Goal: Transaction & Acquisition: Purchase product/service

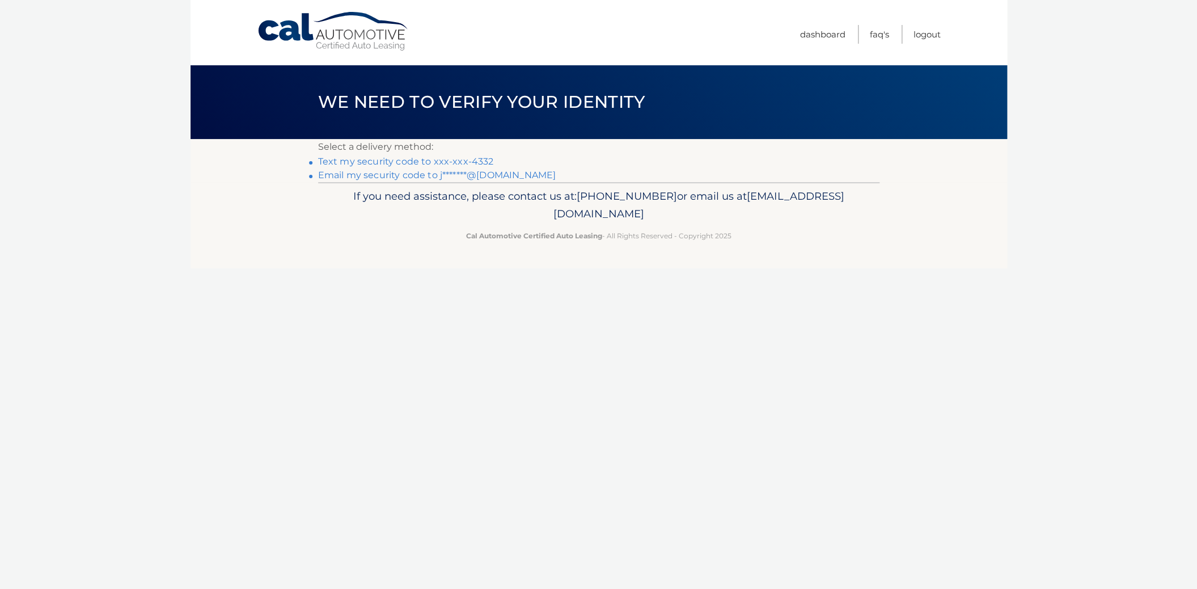
click at [372, 164] on link "Text my security code to xxx-xxx-4332" at bounding box center [406, 161] width 176 height 11
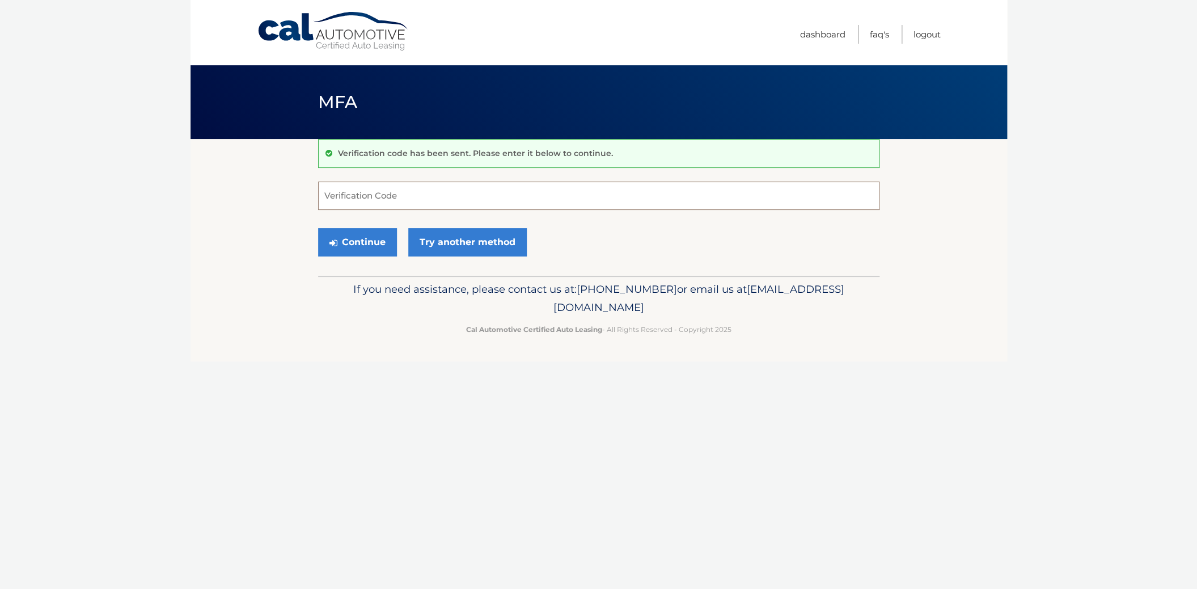
click at [387, 186] on input "Verification Code" at bounding box center [599, 196] width 562 height 28
type input "616160"
click at [343, 239] on button "Continue" at bounding box center [357, 242] width 79 height 28
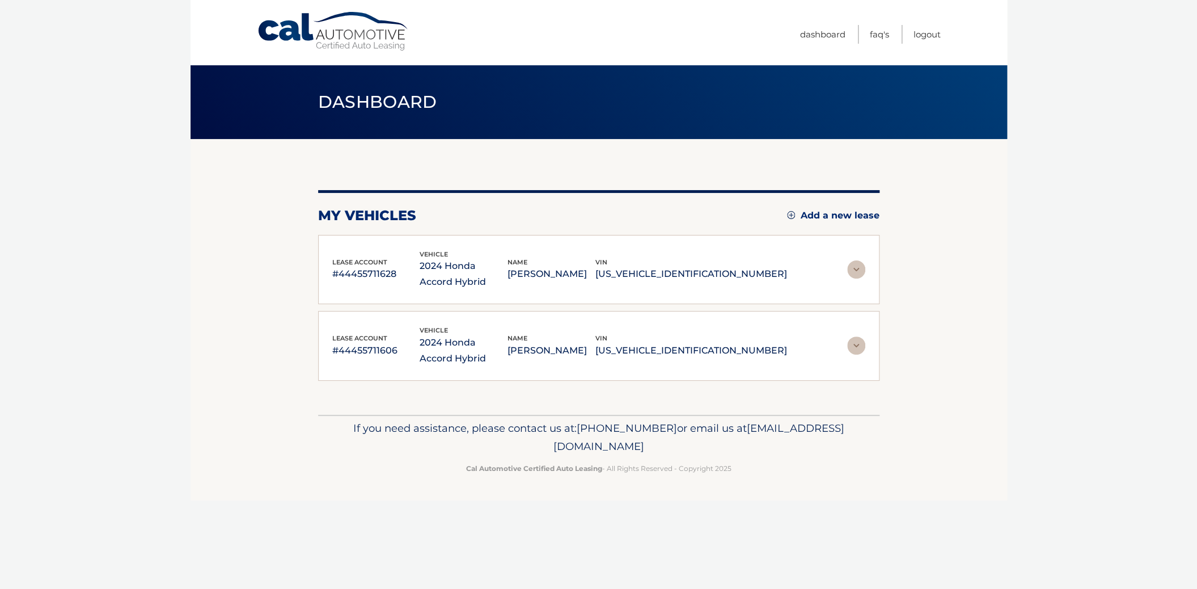
click at [711, 284] on div "lease account #44455711628 vehicle 2024 Honda Accord Hybrid name [PERSON_NAME] …" at bounding box center [559, 269] width 455 height 41
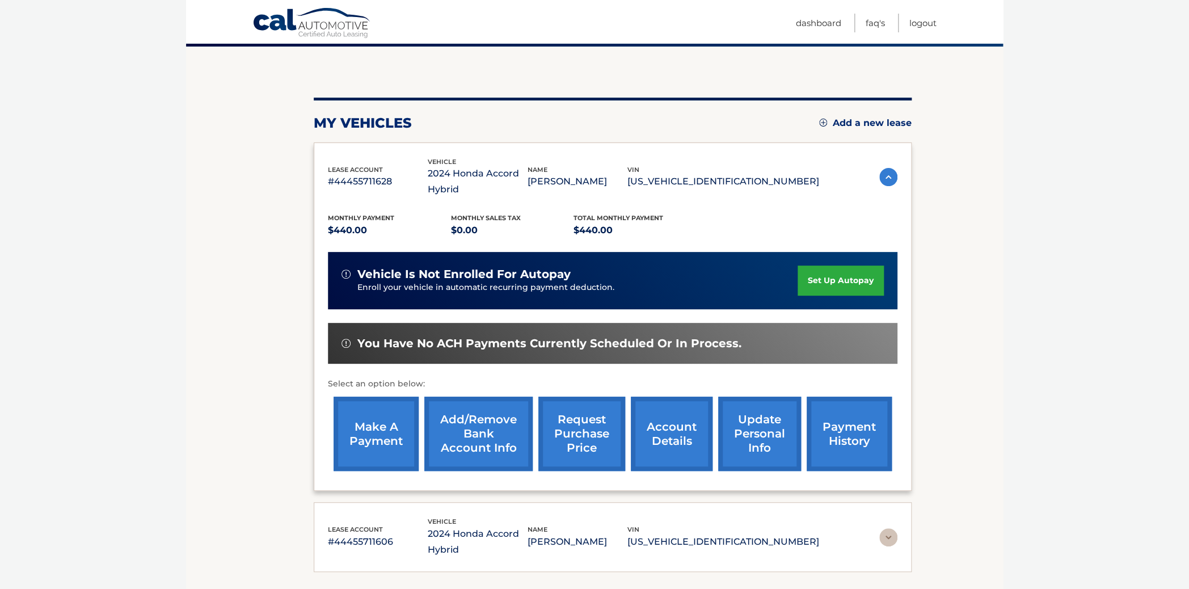
scroll to position [99, 0]
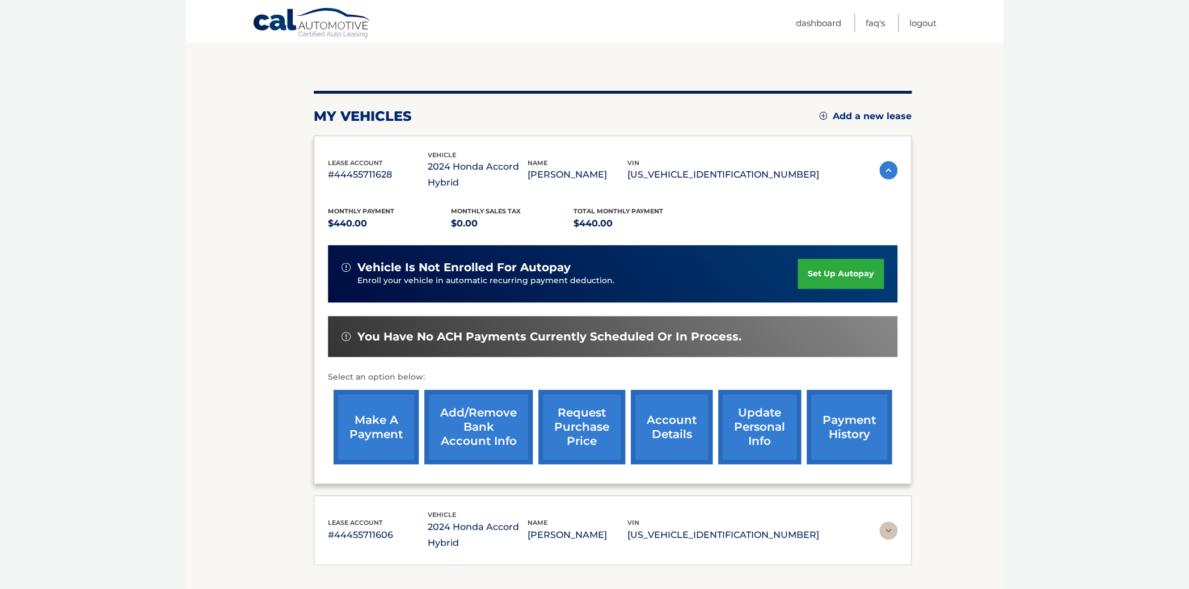
click at [394, 440] on link "make a payment" at bounding box center [376, 427] width 85 height 74
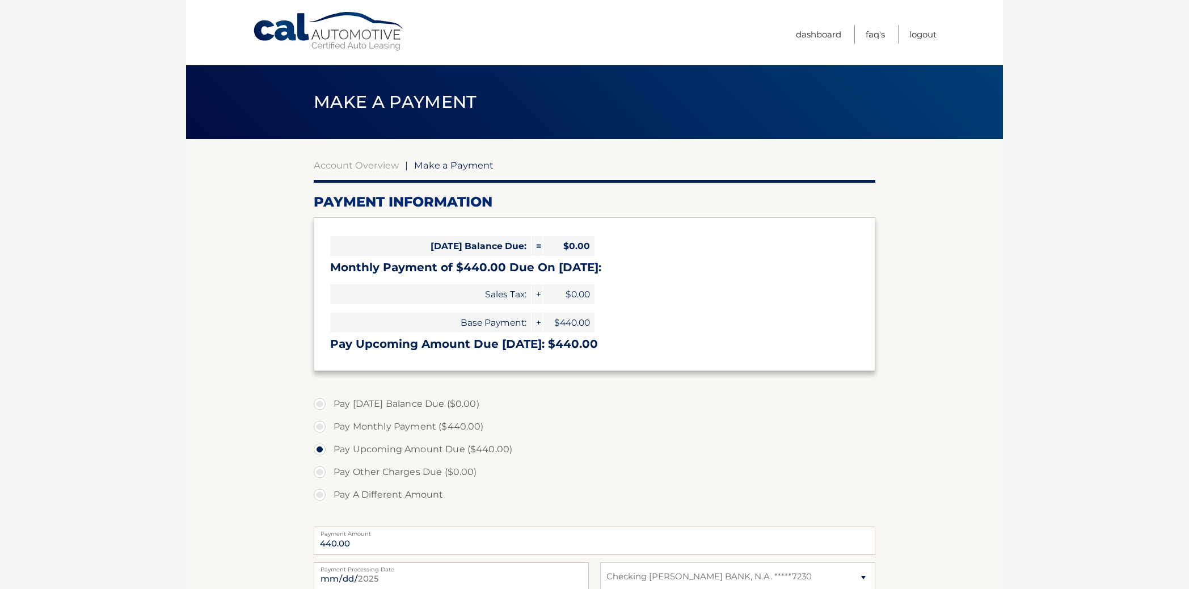
select select "OWI4MTA1MWQtZmYyYS00OTRlLWI3YjItODI0NDg2YjI0NjFk"
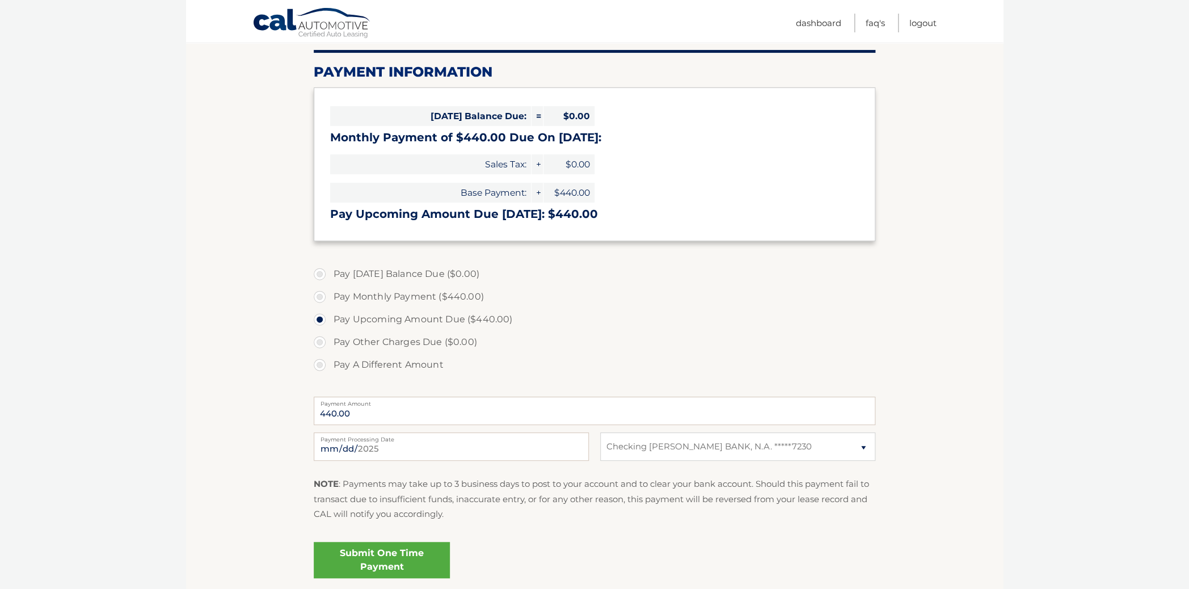
scroll to position [153, 0]
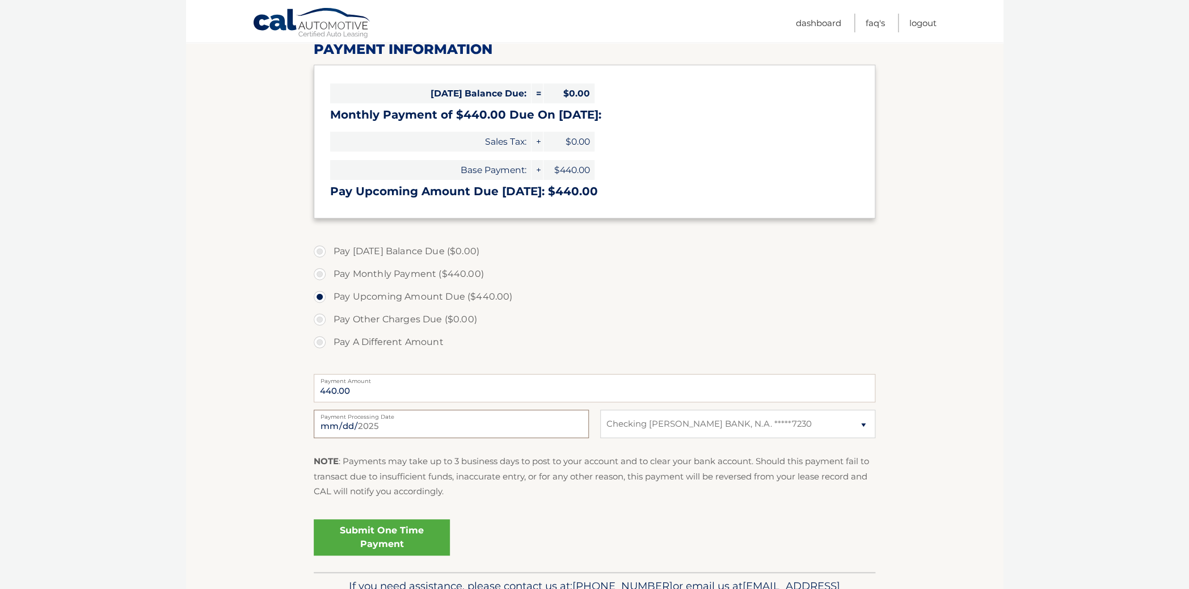
click at [576, 427] on input "2025-09-05" at bounding box center [451, 424] width 275 height 28
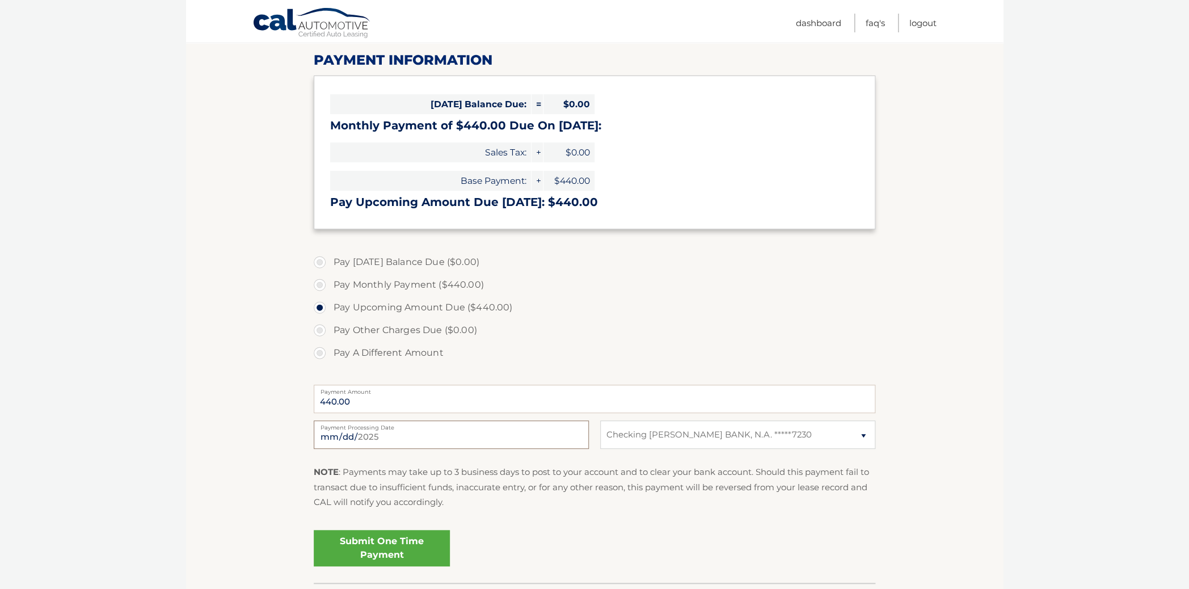
scroll to position [141, 0]
type input "[DATE]"
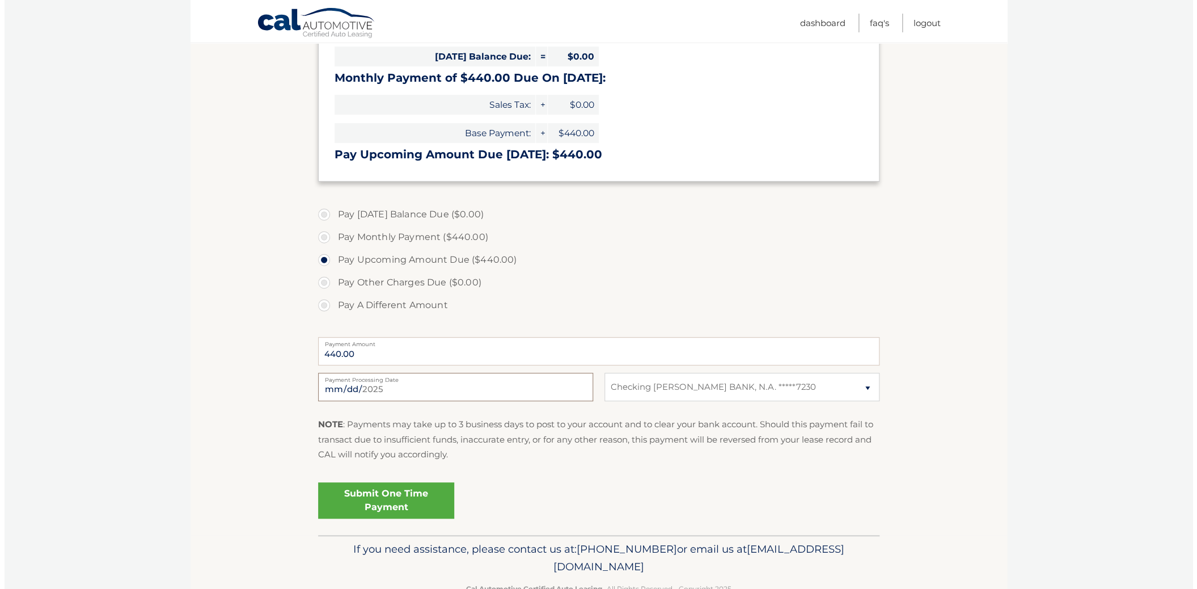
scroll to position [198, 0]
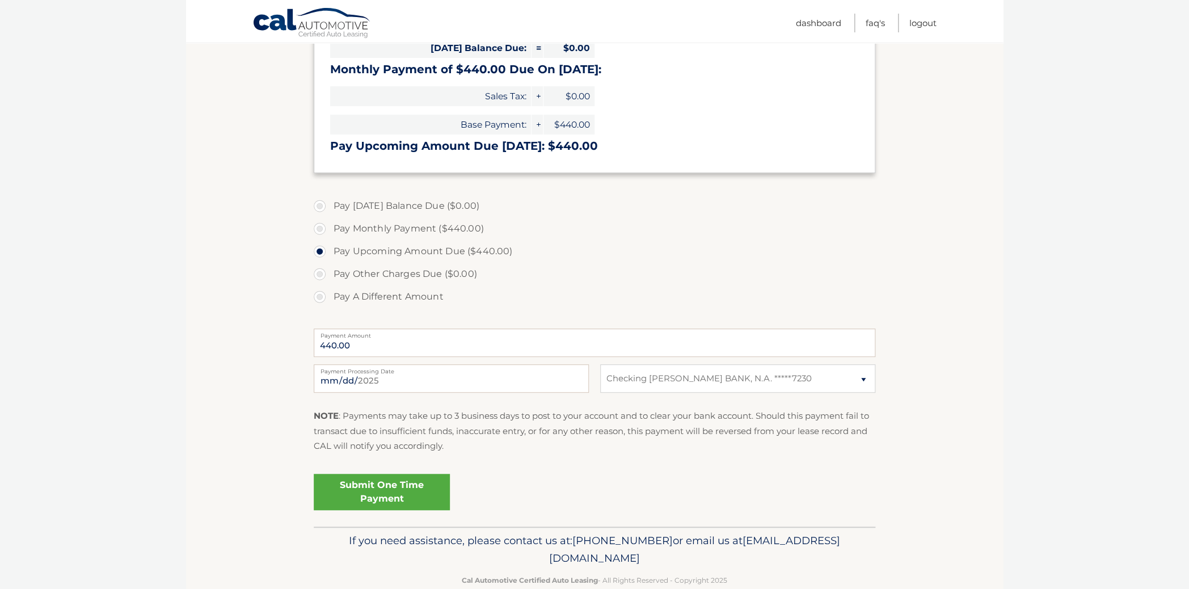
click at [377, 490] on link "Submit One Time Payment" at bounding box center [382, 492] width 136 height 36
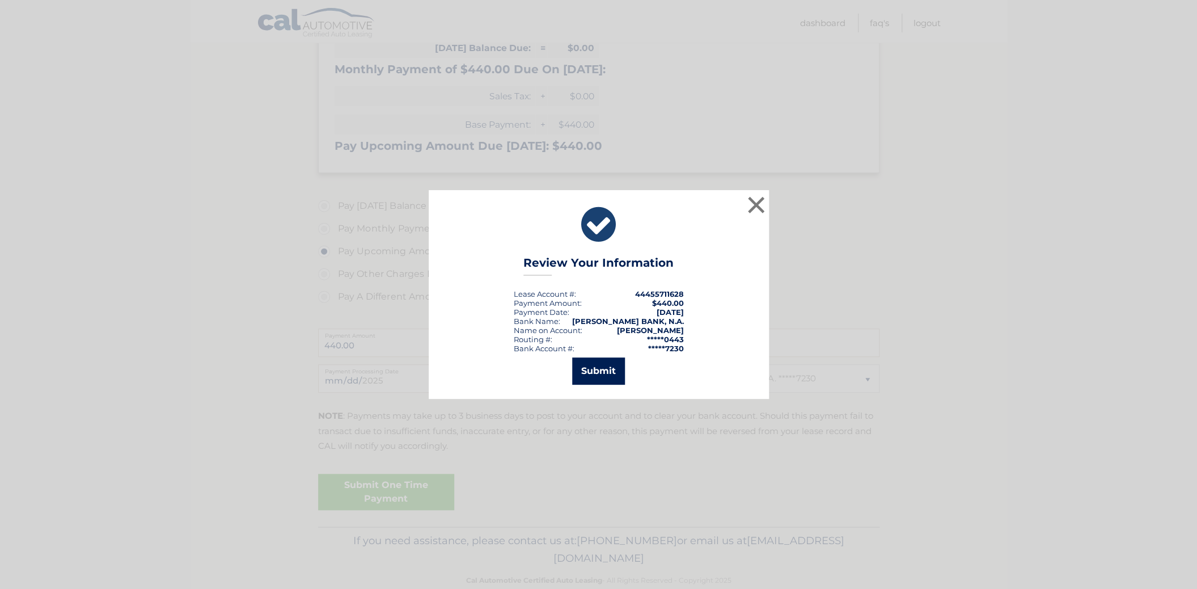
click at [598, 369] on button "Submit" at bounding box center [598, 370] width 53 height 27
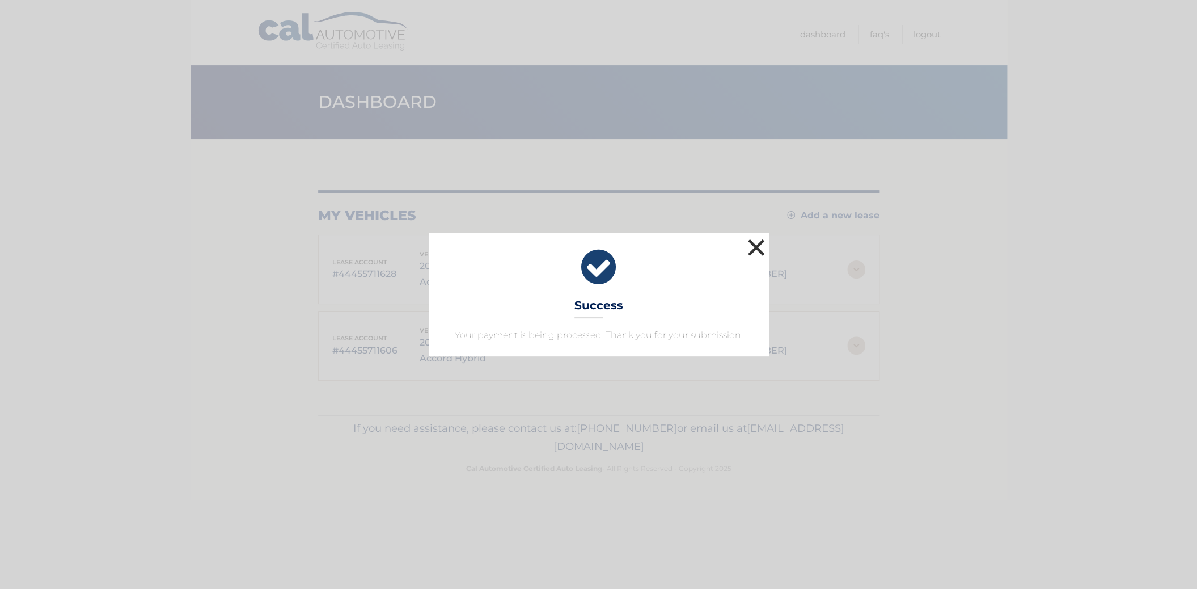
click at [758, 247] on button "×" at bounding box center [756, 247] width 23 height 23
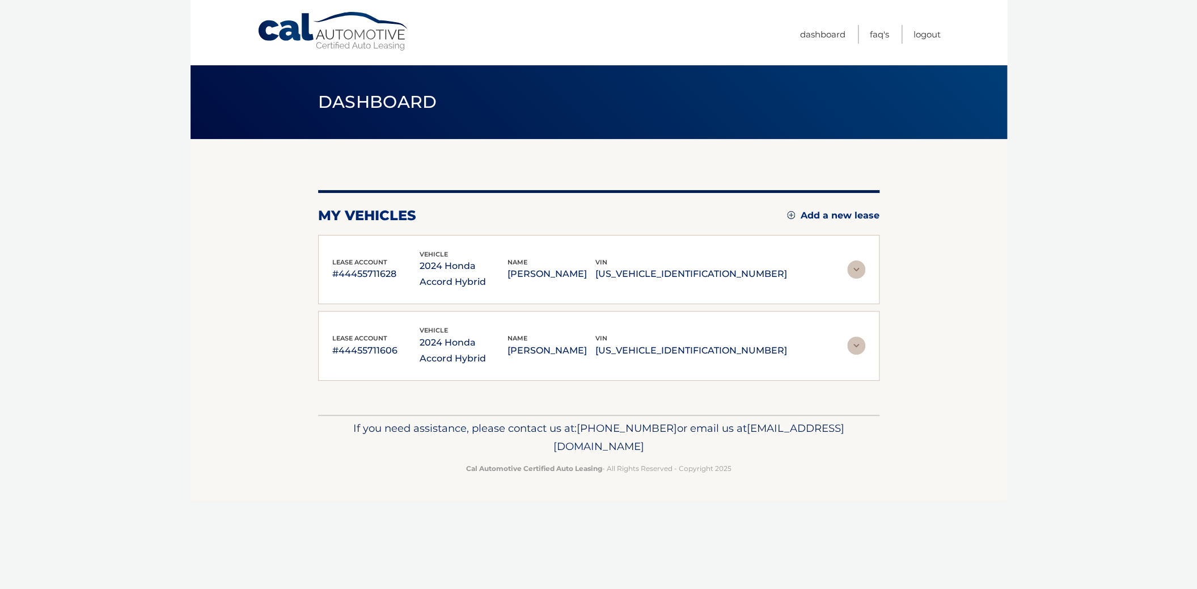
click at [857, 345] on img at bounding box center [856, 345] width 18 height 18
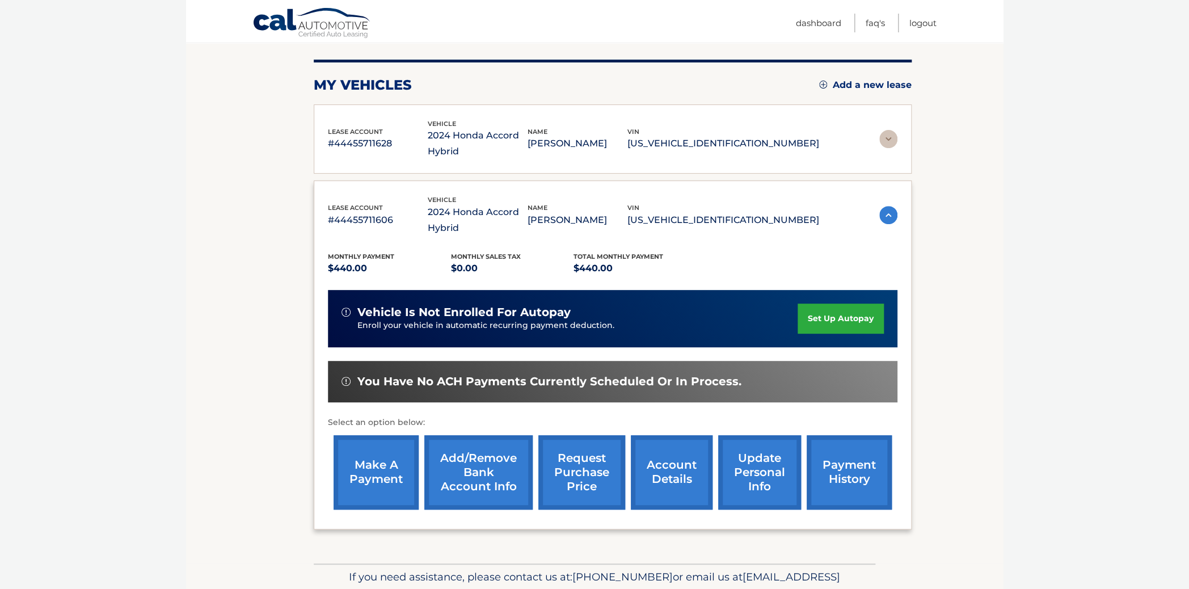
scroll to position [140, 0]
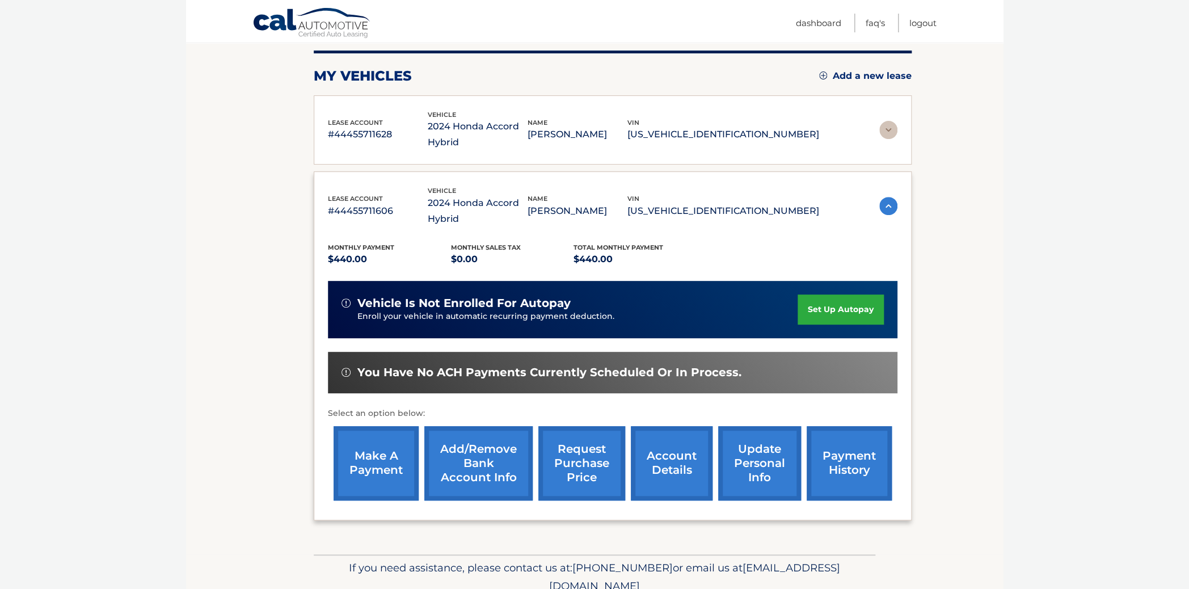
click at [377, 466] on link "make a payment" at bounding box center [376, 463] width 85 height 74
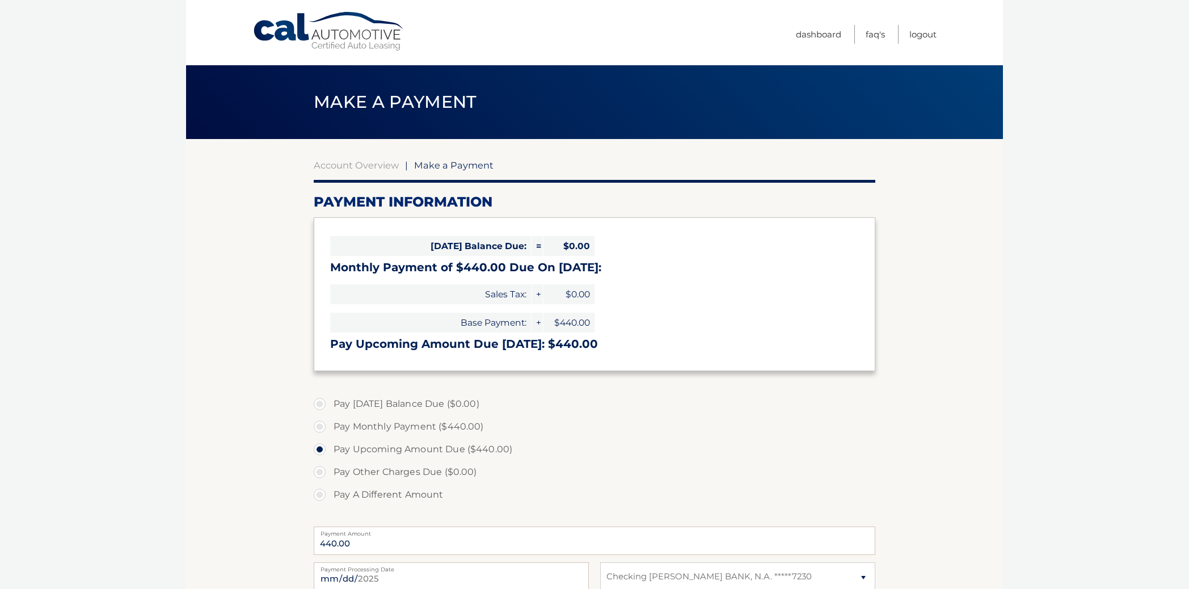
select select "MzcwYTgxMzQtN2FlYS00ZDEyLWJlNGYtYmVlZjA2ZTVkN2Q3"
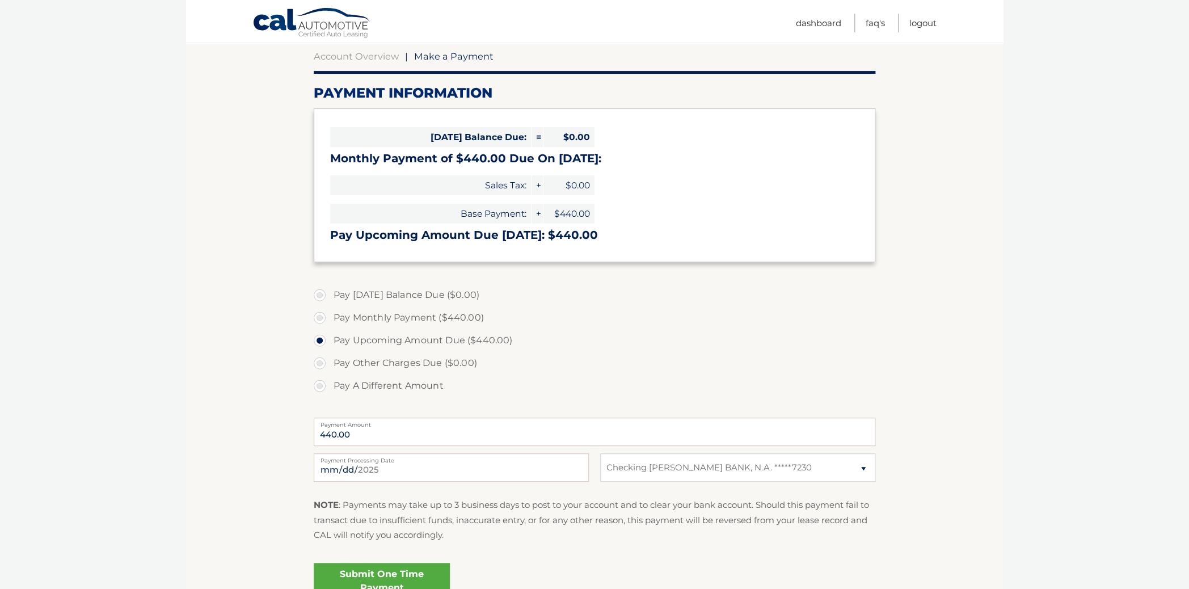
scroll to position [117, 0]
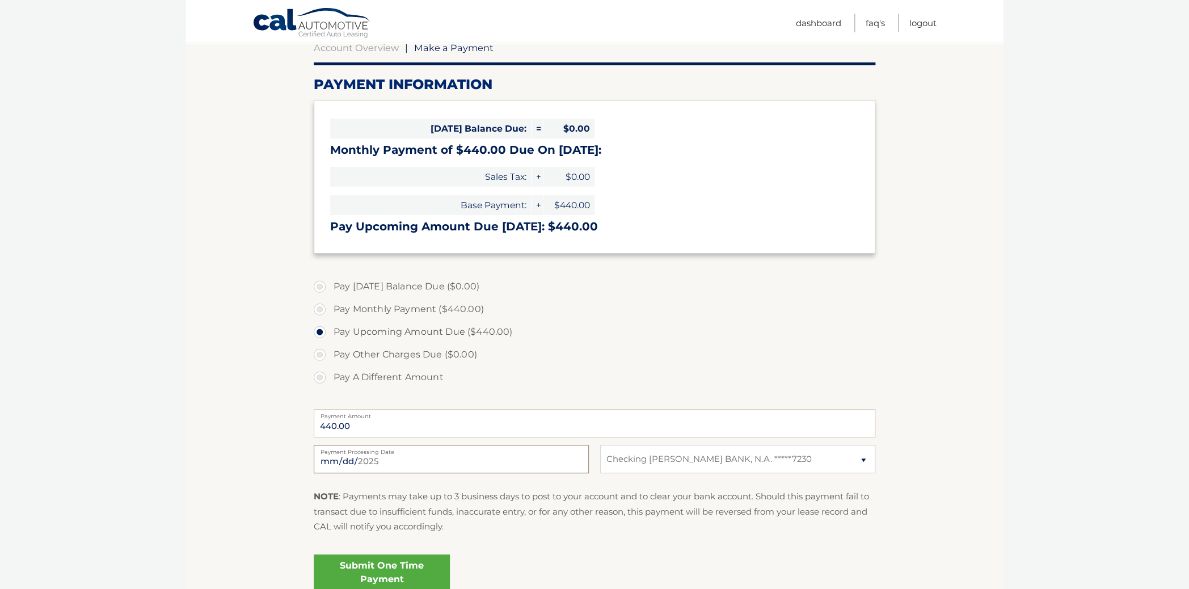
click at [573, 461] on input "[DATE]" at bounding box center [451, 459] width 275 height 28
type input "[DATE]"
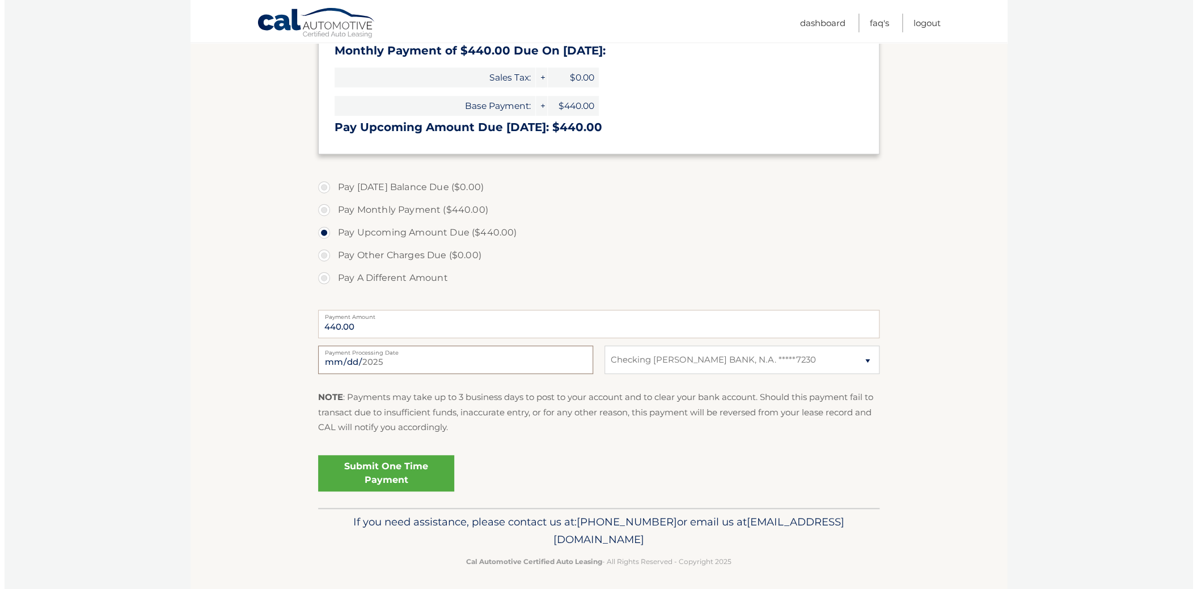
scroll to position [222, 0]
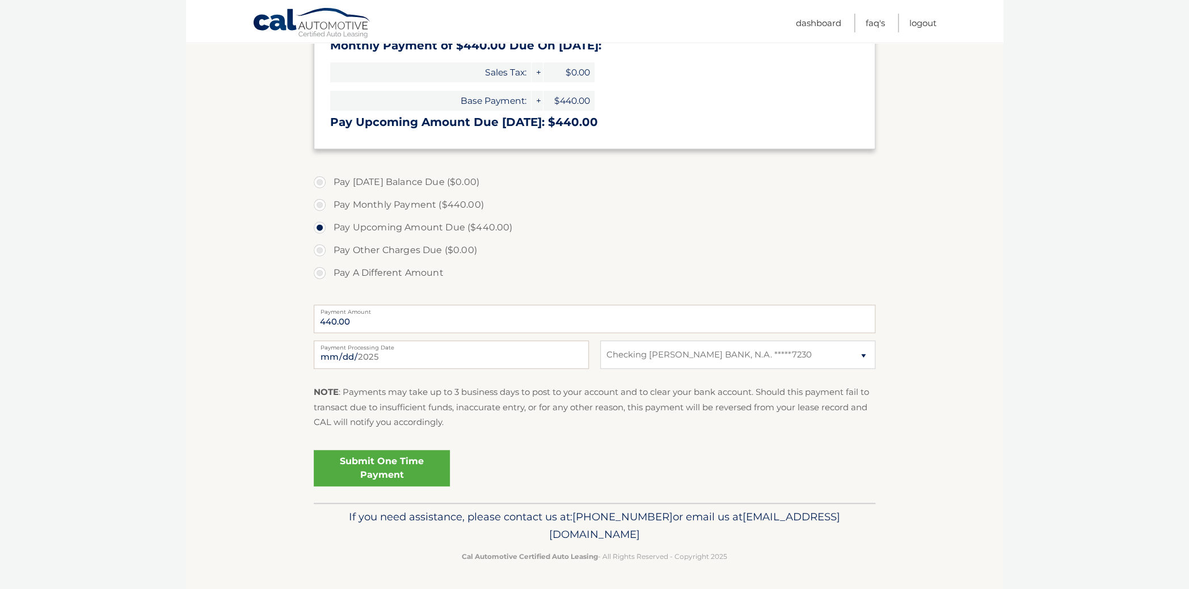
click at [389, 469] on link "Submit One Time Payment" at bounding box center [382, 468] width 136 height 36
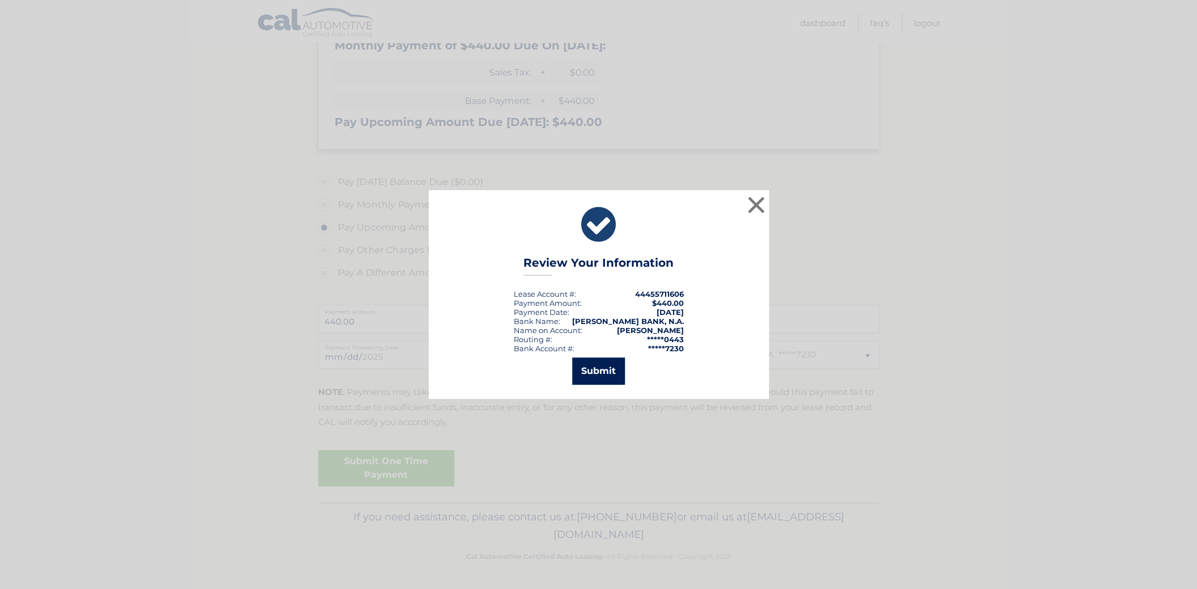
click at [602, 371] on button "Submit" at bounding box center [598, 370] width 53 height 27
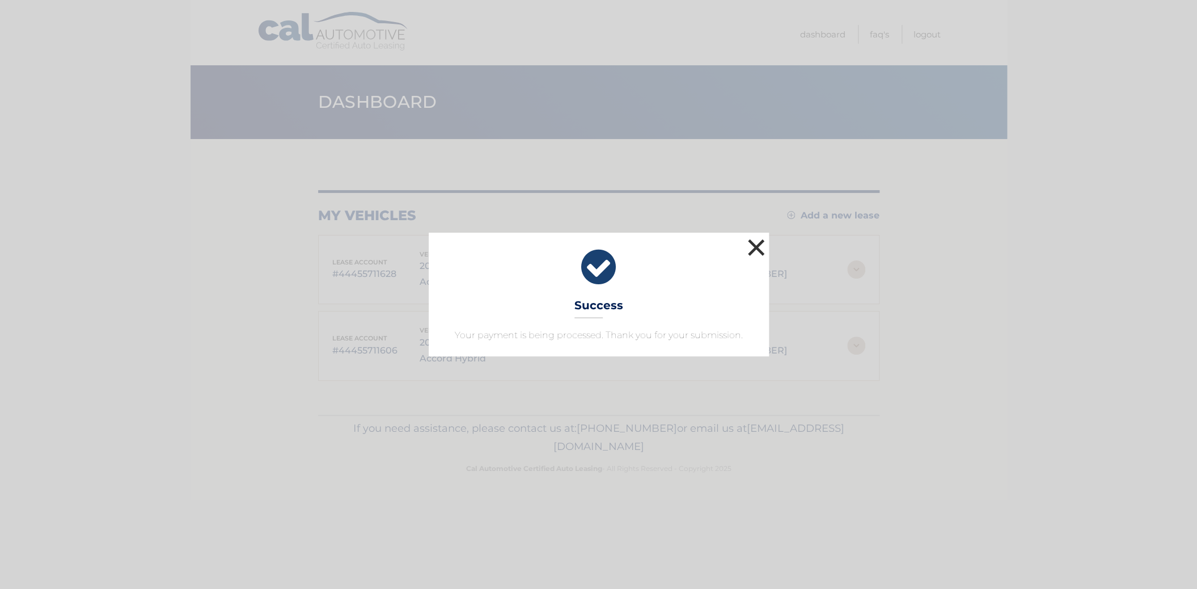
click at [762, 244] on button "×" at bounding box center [756, 247] width 23 height 23
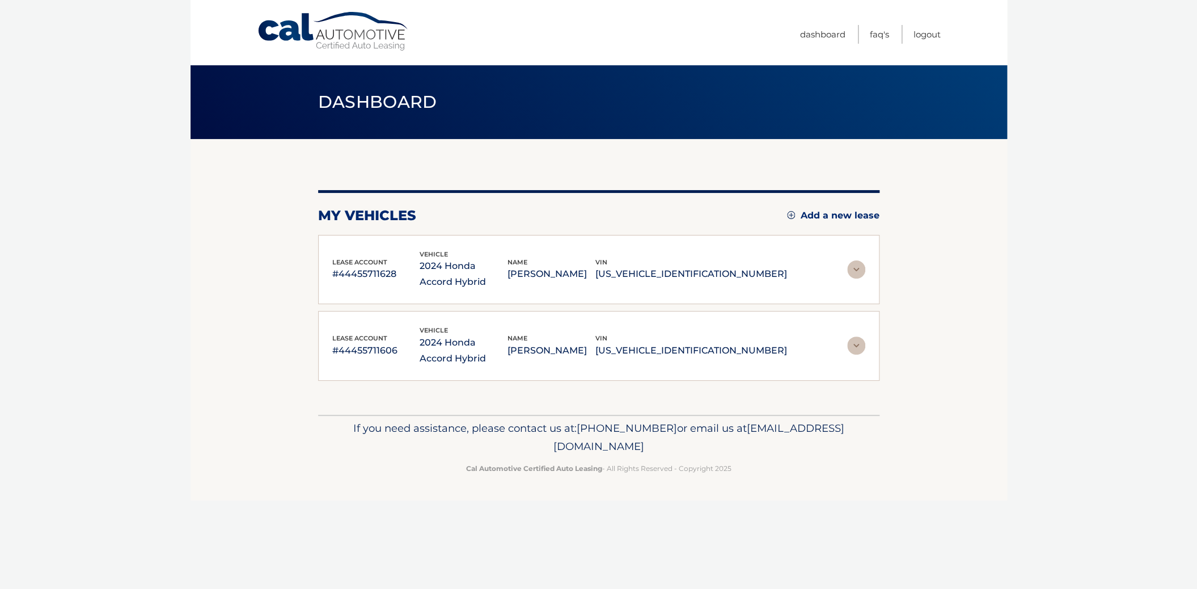
click at [857, 272] on img at bounding box center [856, 269] width 18 height 18
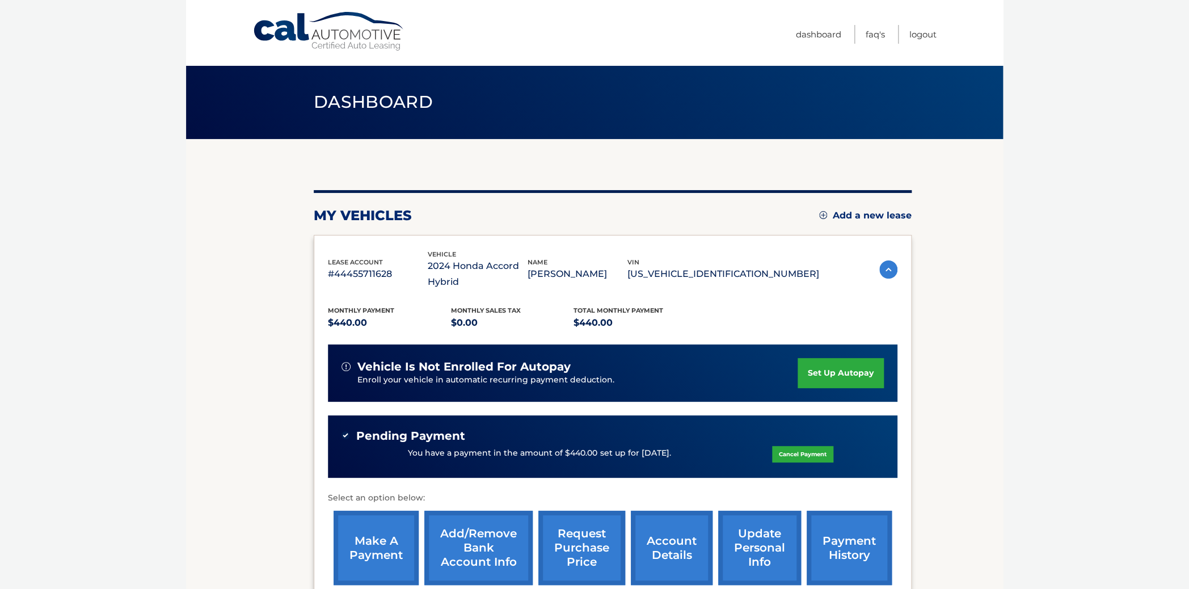
click at [879, 272] on img at bounding box center [888, 269] width 18 height 18
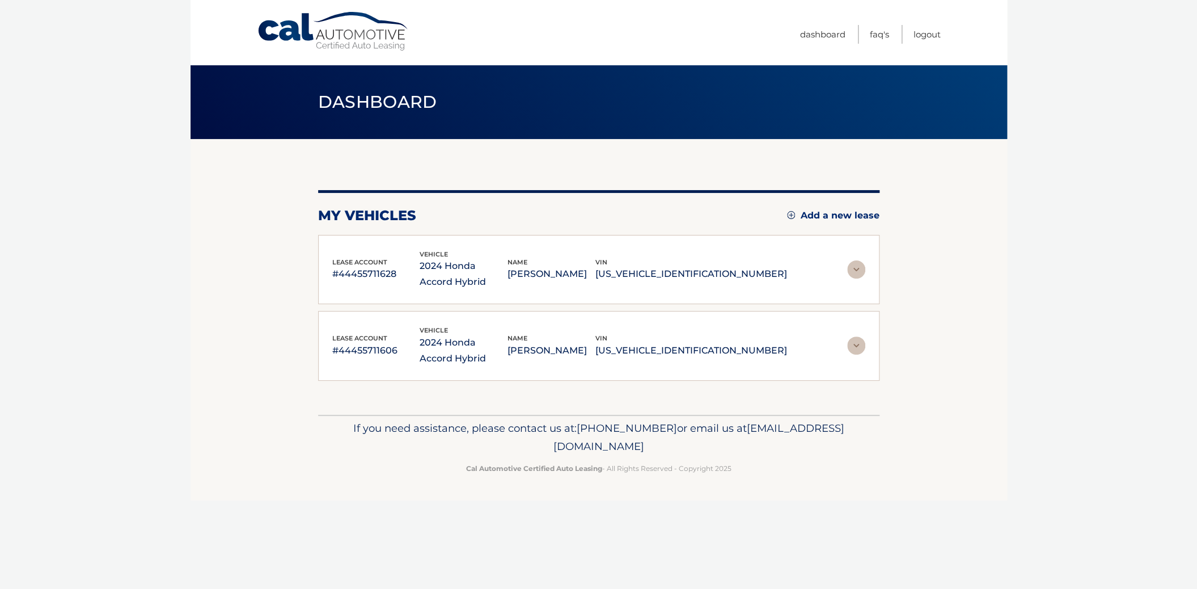
click at [851, 342] on img at bounding box center [856, 345] width 18 height 18
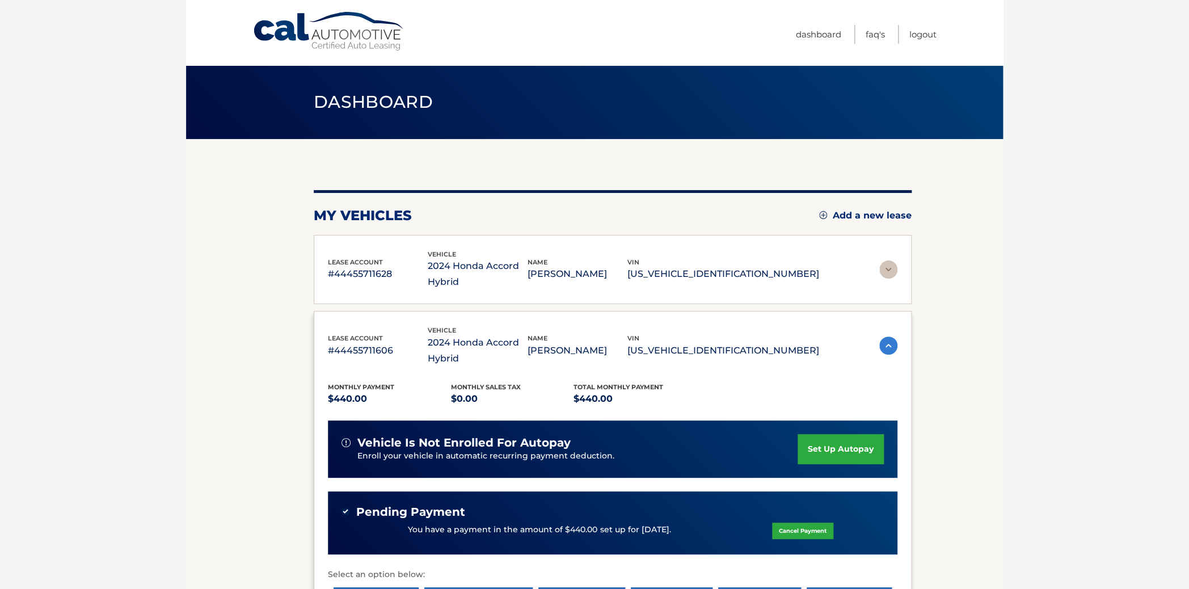
click at [879, 342] on img at bounding box center [888, 345] width 18 height 18
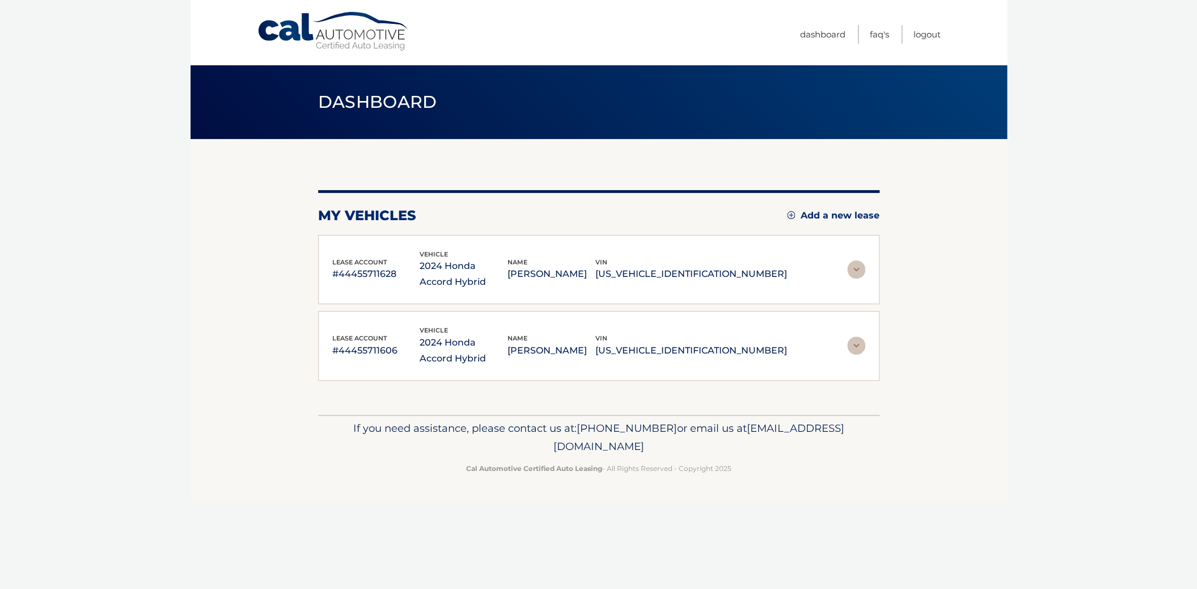
click at [855, 345] on img at bounding box center [856, 345] width 18 height 18
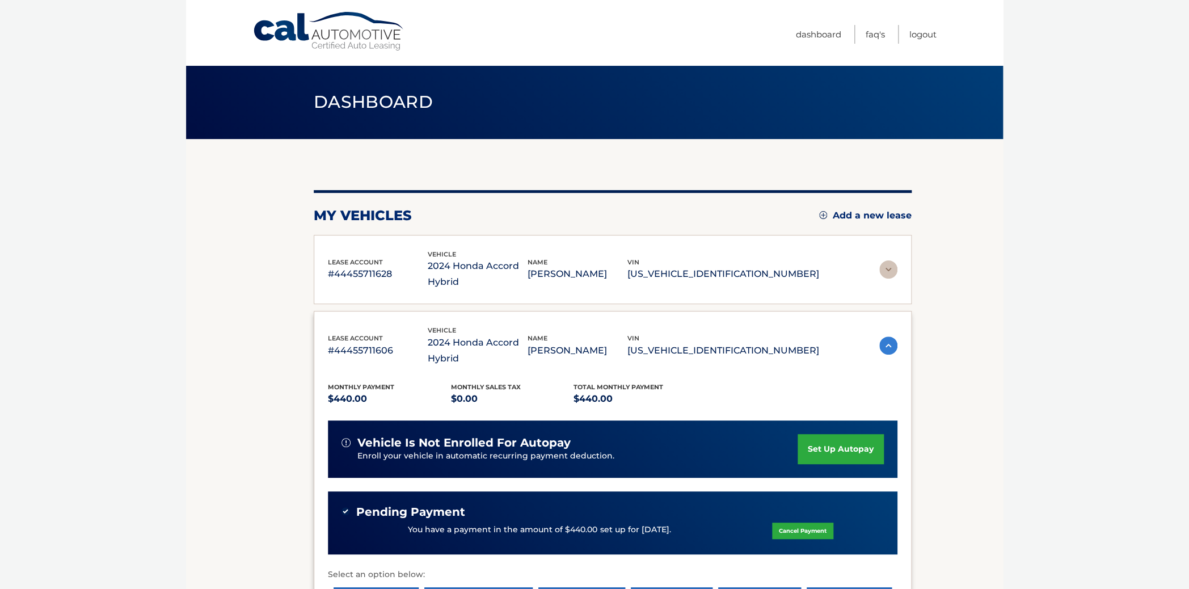
click at [879, 349] on img at bounding box center [888, 345] width 18 height 18
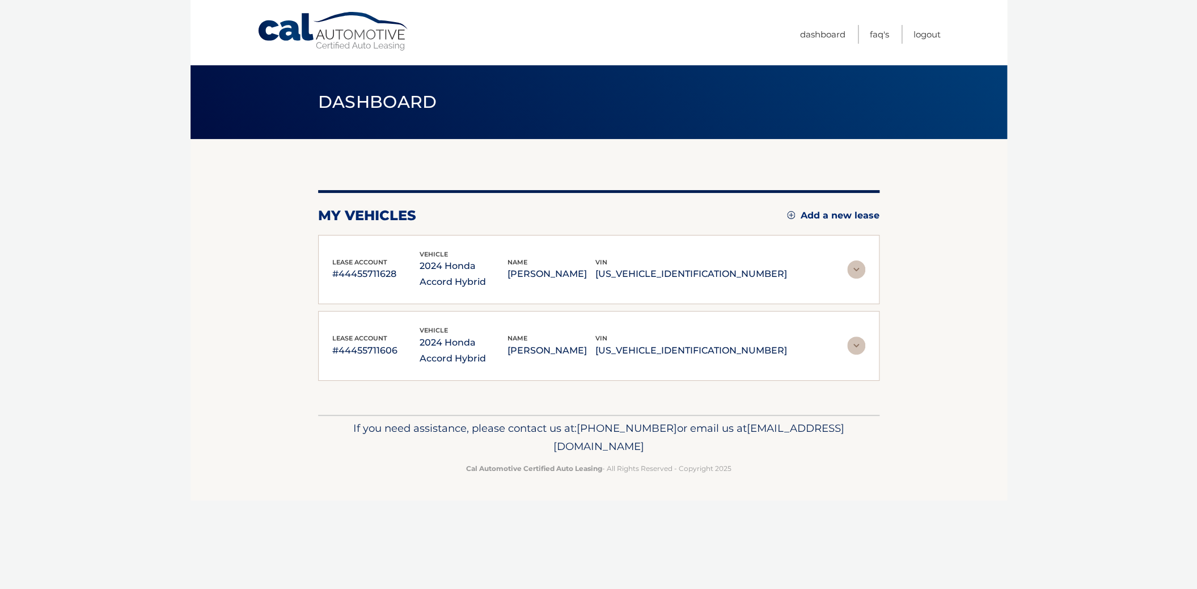
click at [859, 271] on img at bounding box center [856, 269] width 18 height 18
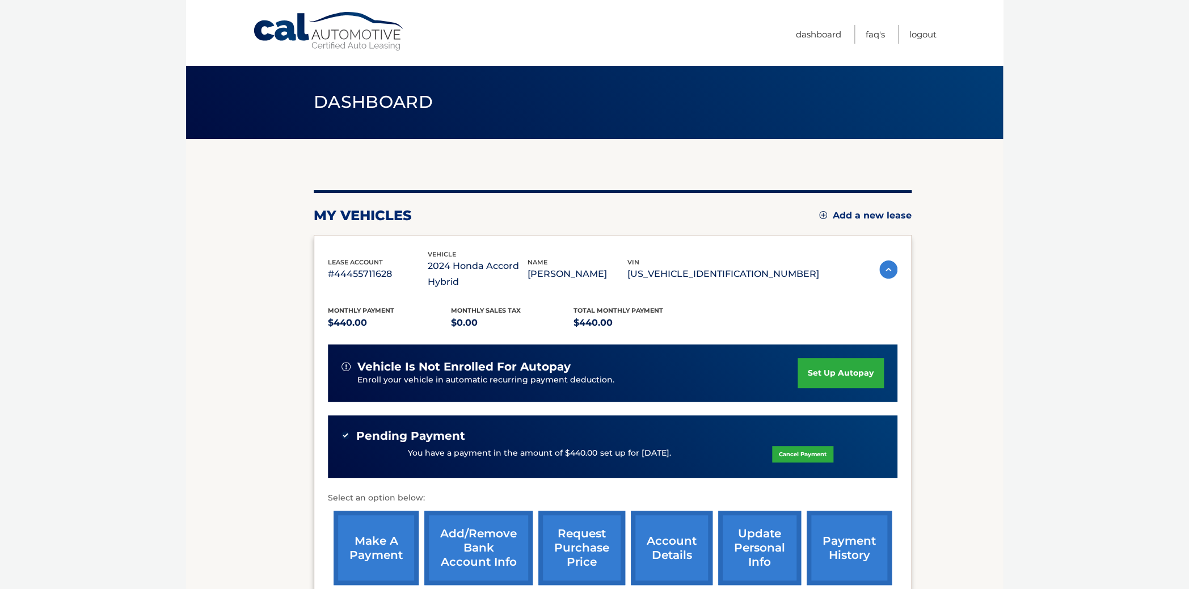
click at [879, 271] on img at bounding box center [888, 269] width 18 height 18
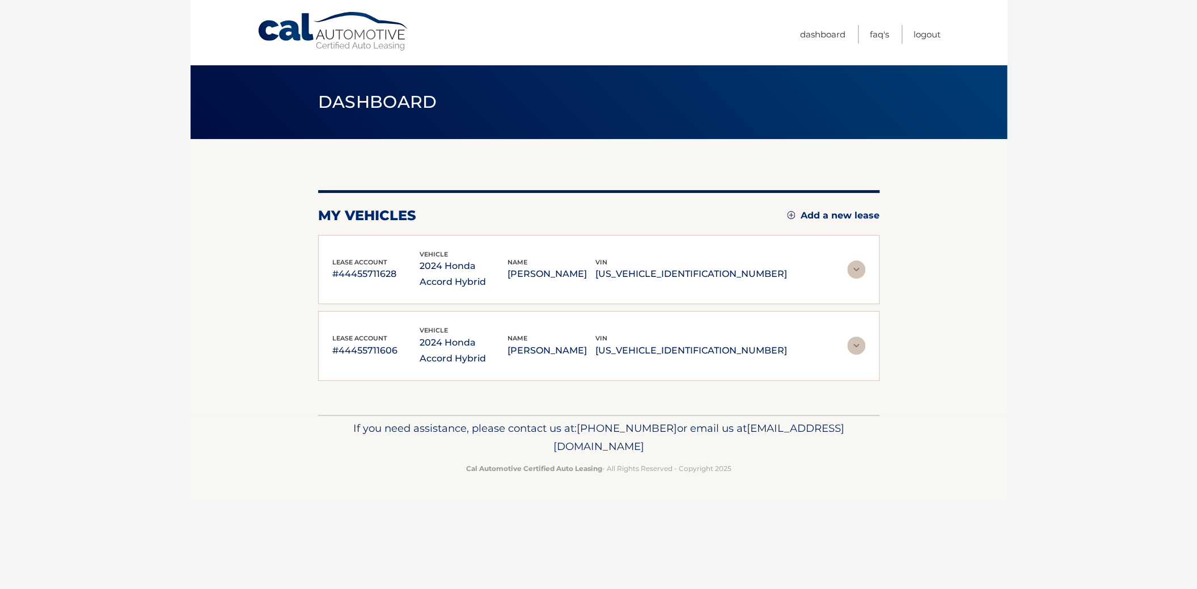
click at [934, 263] on section "my vehicles Add a new lease lease account #44455711628 vehicle 2024 Honda Accor…" at bounding box center [599, 277] width 817 height 276
click at [923, 37] on link "Logout" at bounding box center [927, 34] width 27 height 19
